Goal: Information Seeking & Learning: Learn about a topic

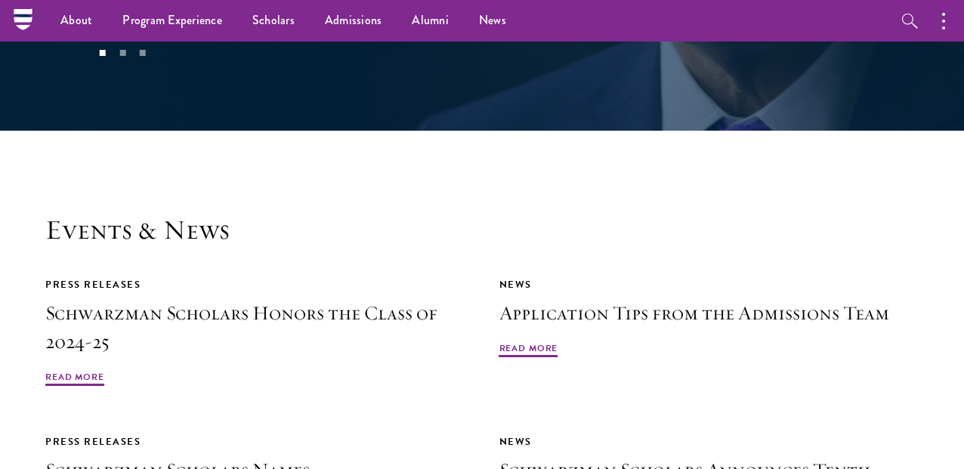
scroll to position [2985, 0]
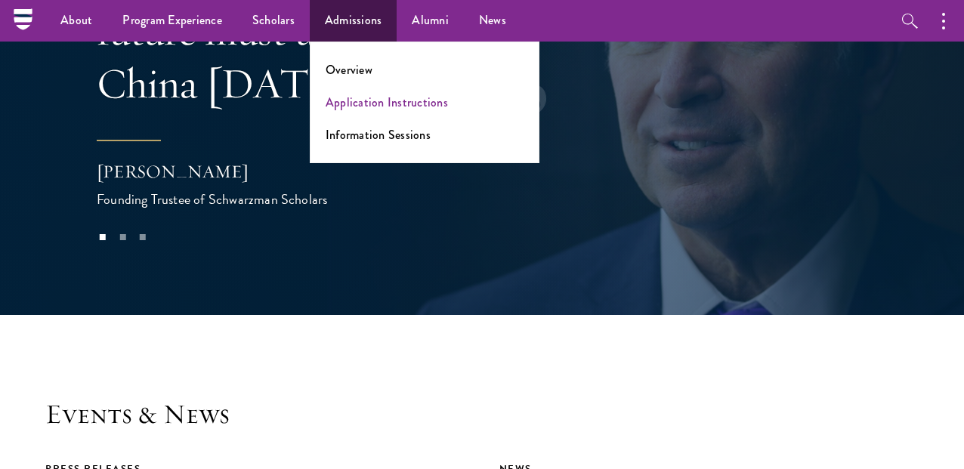
click at [346, 105] on link "Application Instructions" at bounding box center [387, 102] width 122 height 17
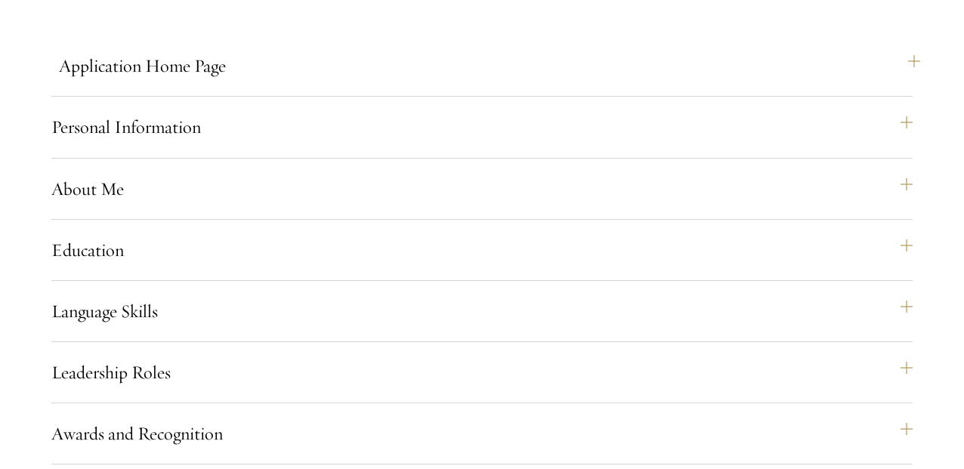
scroll to position [1117, 0]
click at [909, 83] on button "Application Home Page" at bounding box center [489, 65] width 861 height 36
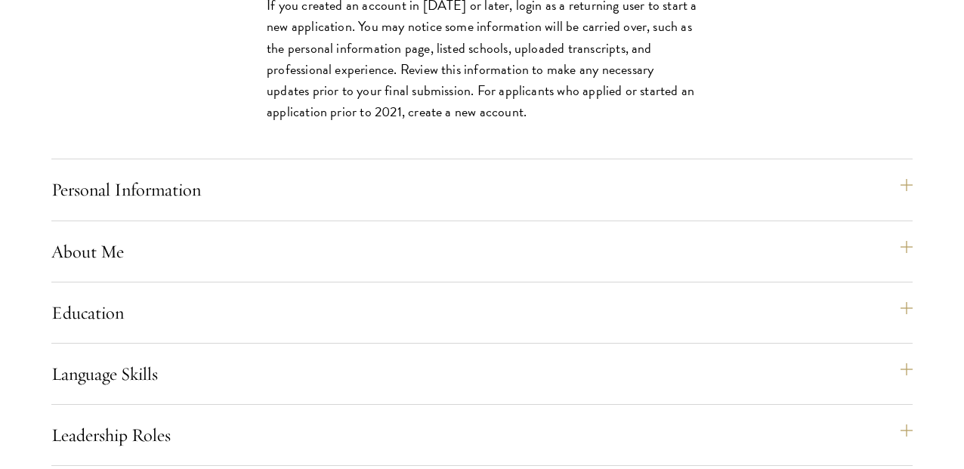
scroll to position [1541, 0]
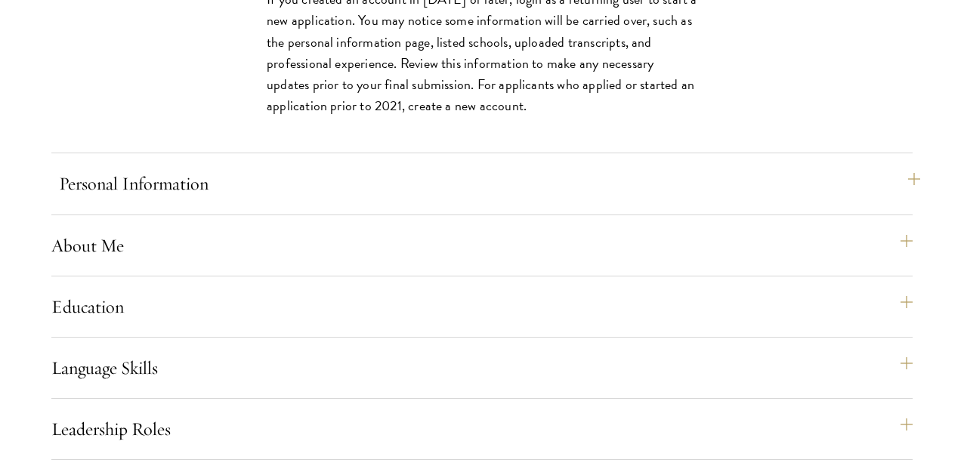
click at [911, 202] on button "Personal Information" at bounding box center [489, 183] width 861 height 36
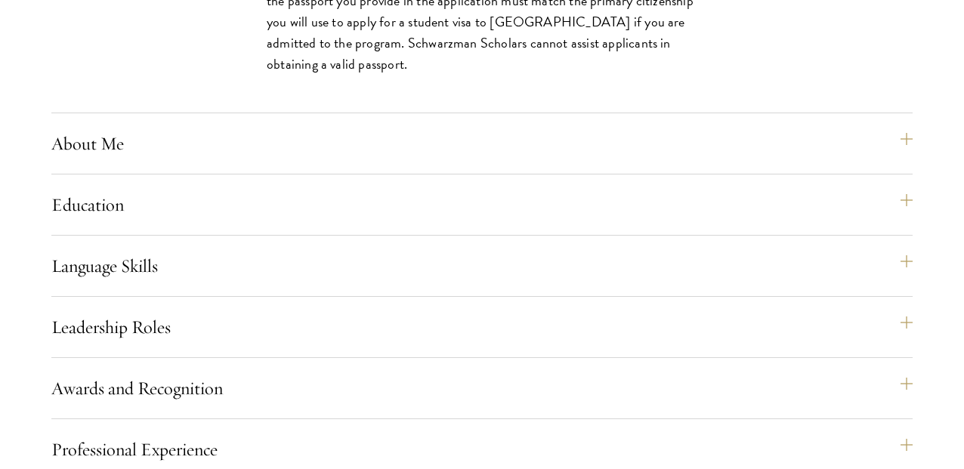
scroll to position [1467, 0]
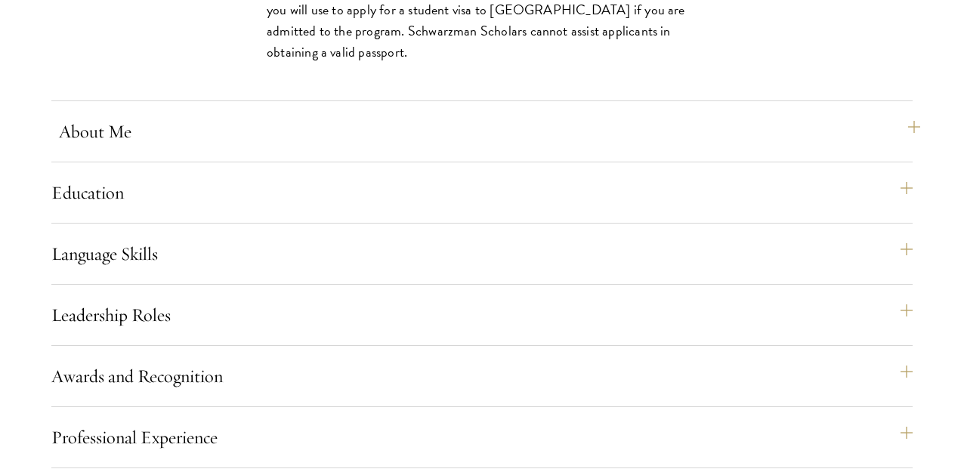
click at [901, 150] on button "About Me" at bounding box center [489, 131] width 861 height 36
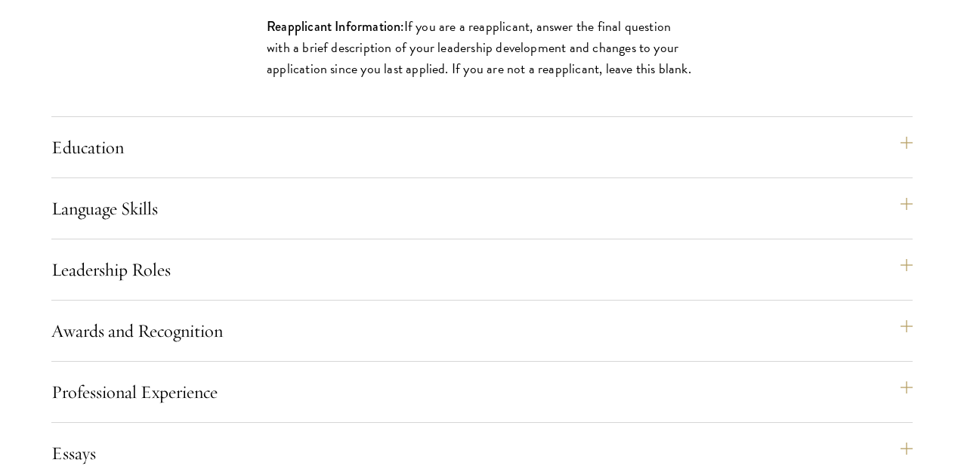
scroll to position [1784, 0]
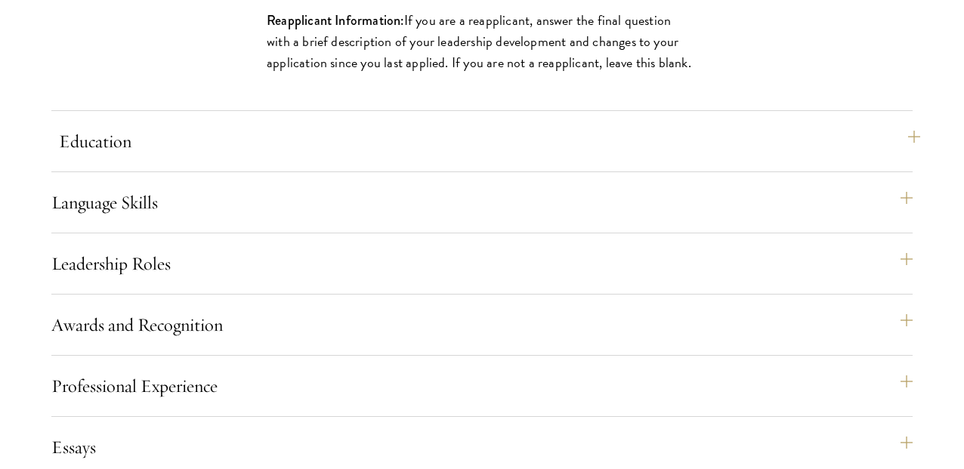
click at [909, 159] on button "Education" at bounding box center [489, 141] width 861 height 36
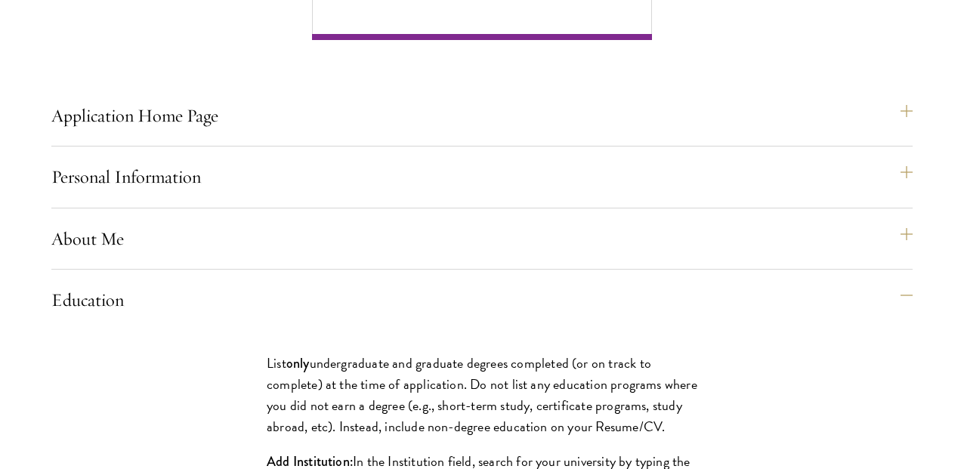
scroll to position [1074, 0]
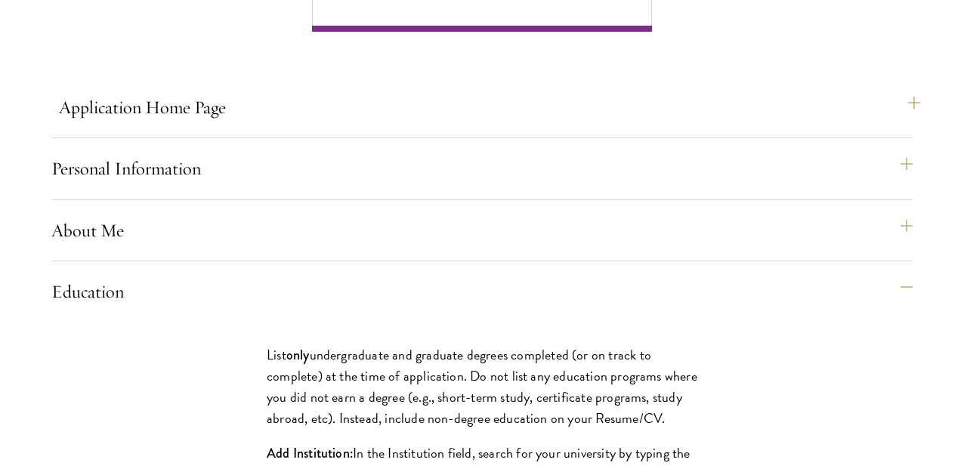
click at [911, 125] on button "Application Home Page" at bounding box center [489, 107] width 861 height 36
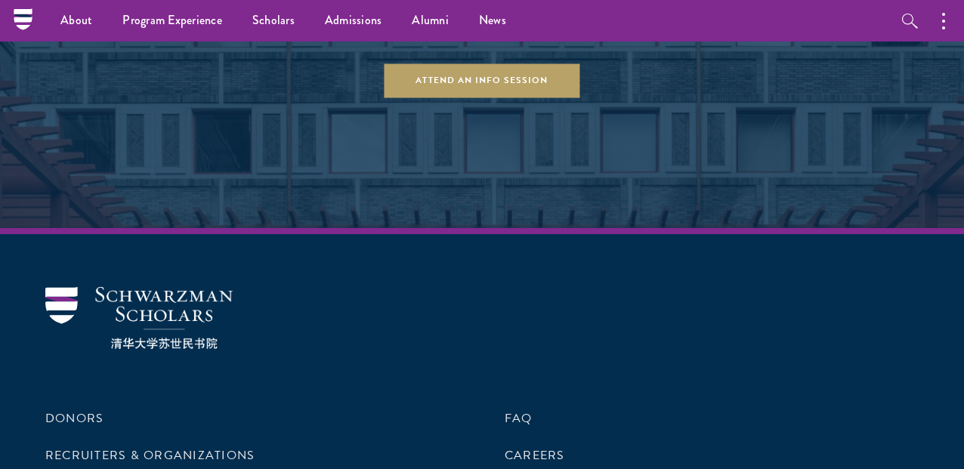
scroll to position [3552, 0]
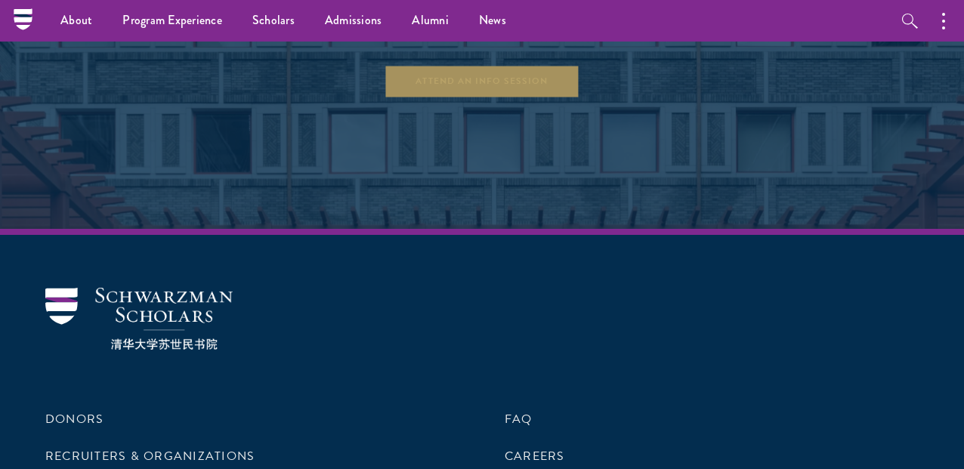
click at [477, 98] on link "Attend an Info Session" at bounding box center [482, 81] width 196 height 34
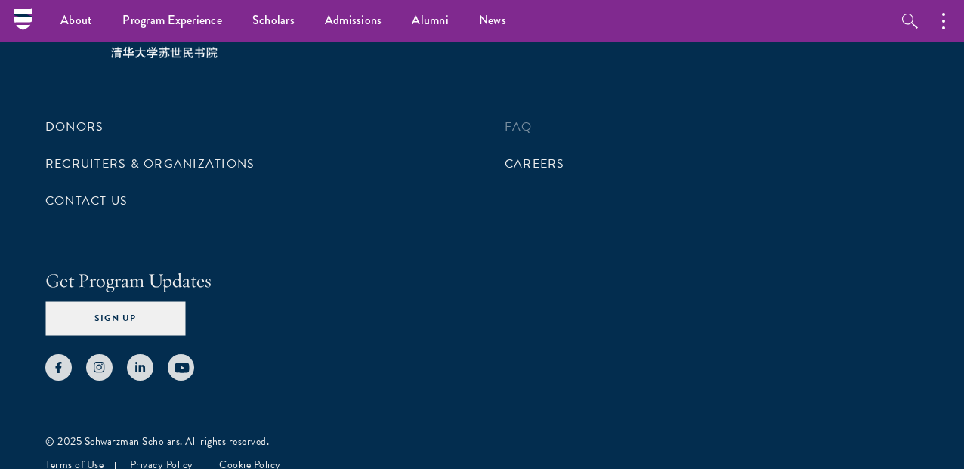
scroll to position [7457, 0]
click at [521, 119] on link "FAQ" at bounding box center [519, 128] width 28 height 18
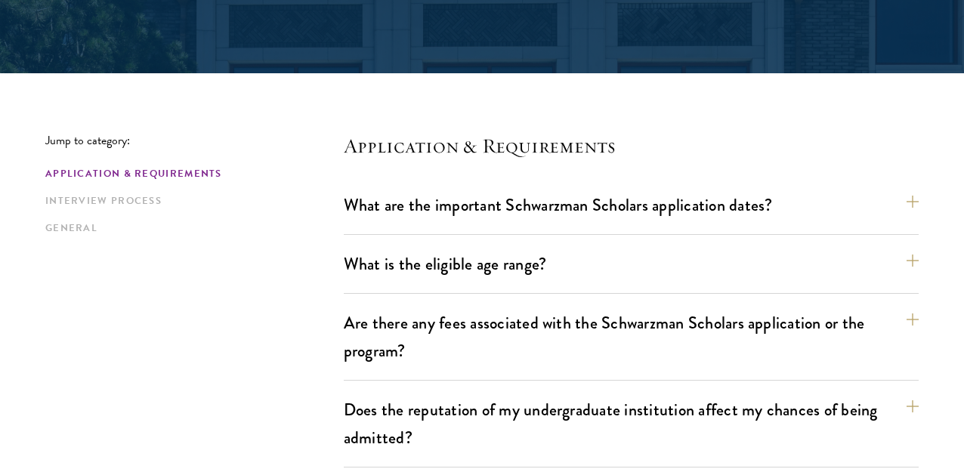
scroll to position [364, 0]
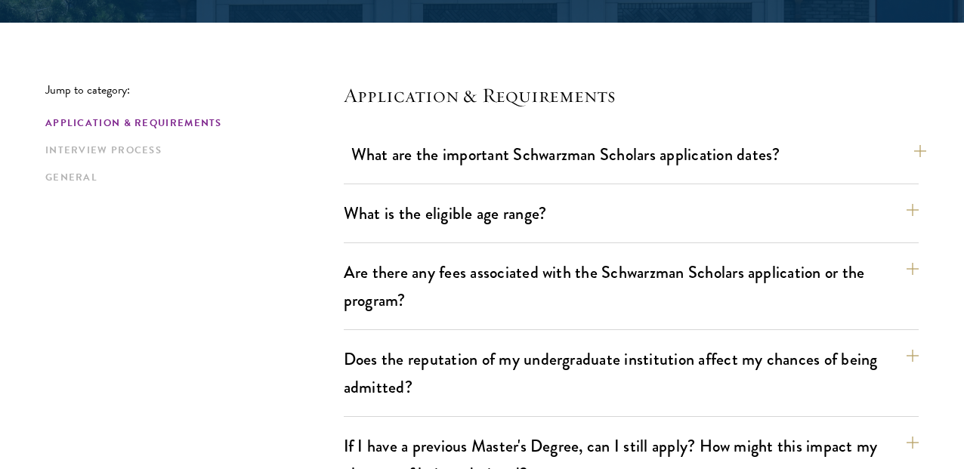
click at [920, 148] on button "What are the important Schwarzman Scholars application dates?" at bounding box center [638, 155] width 575 height 34
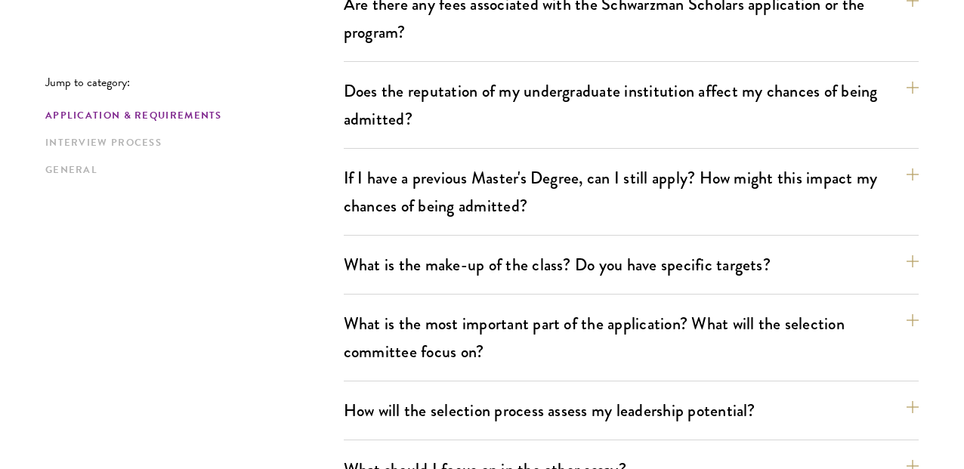
scroll to position [1067, 0]
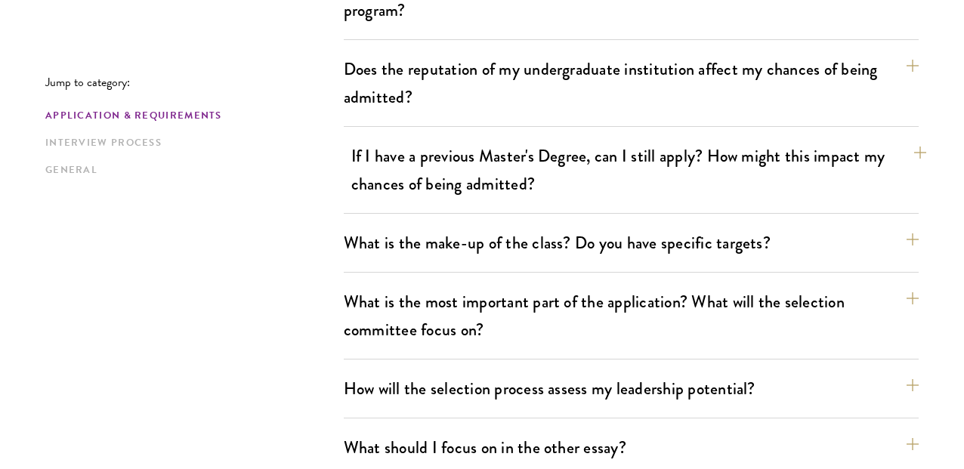
click at [916, 155] on button "If I have a previous Master's Degree, can I still apply? How might this impact …" at bounding box center [638, 170] width 575 height 62
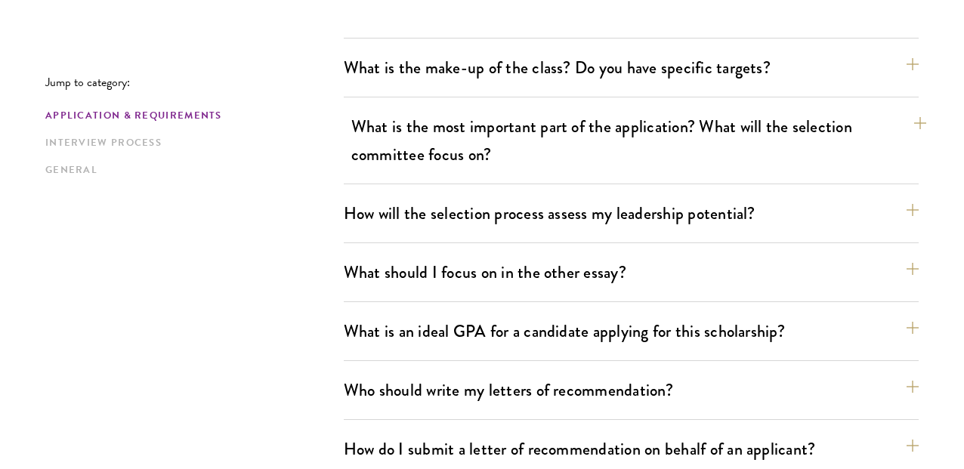
scroll to position [1032, 0]
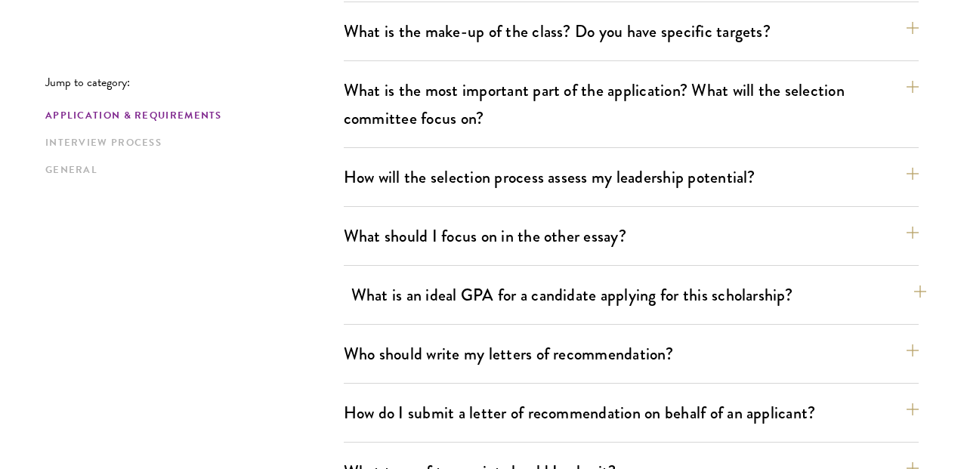
click at [909, 294] on button "What is an ideal GPA for a candidate applying for this scholarship?" at bounding box center [638, 295] width 575 height 34
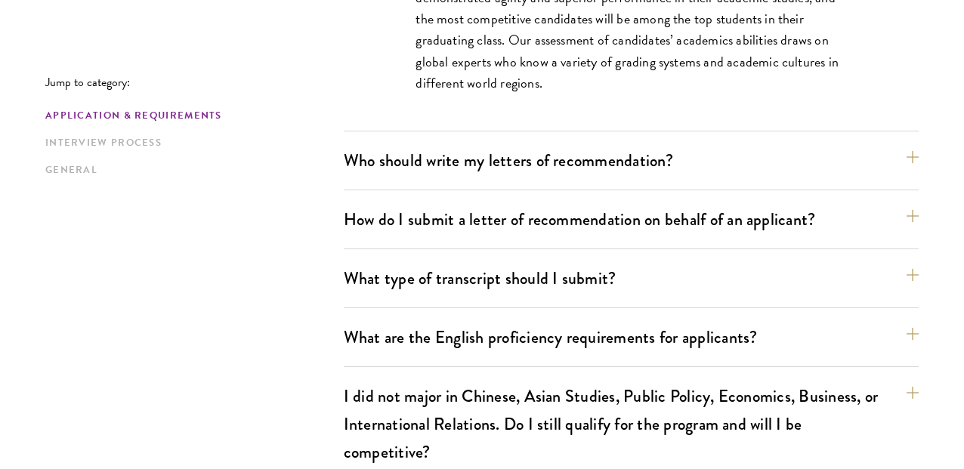
scroll to position [1357, 0]
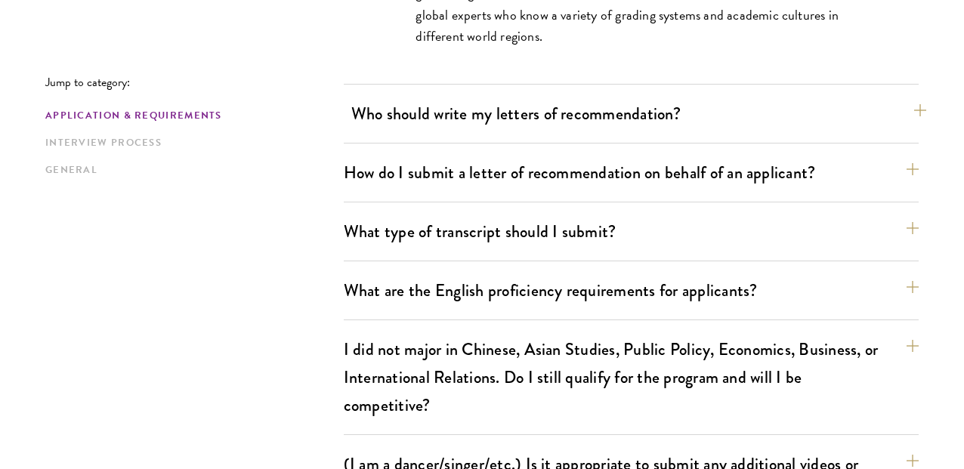
click at [909, 120] on button "Who should write my letters of recommendation?" at bounding box center [638, 114] width 575 height 34
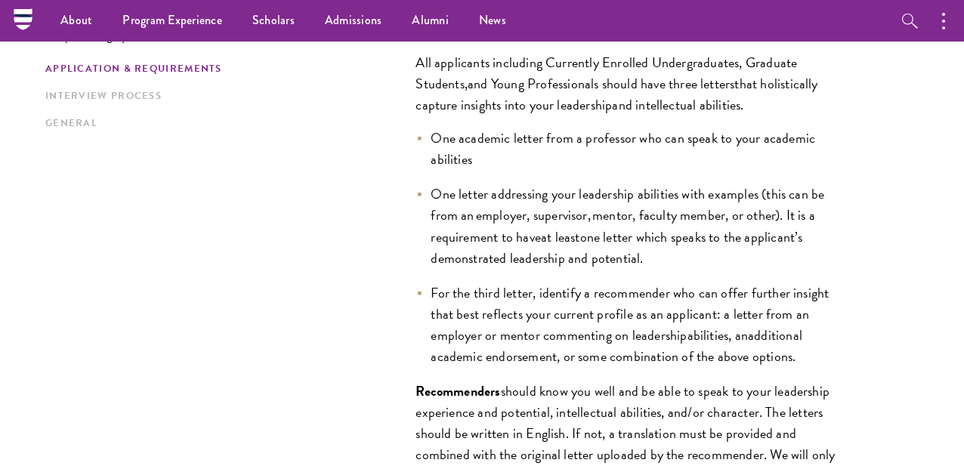
scroll to position [1207, 0]
